Goal: Information Seeking & Learning: Learn about a topic

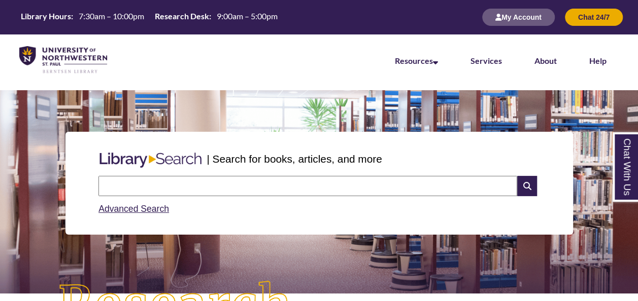
click at [251, 189] on input "text" at bounding box center [307, 186] width 419 height 20
type input "********"
type input "**********"
